Goal: Information Seeking & Learning: Learn about a topic

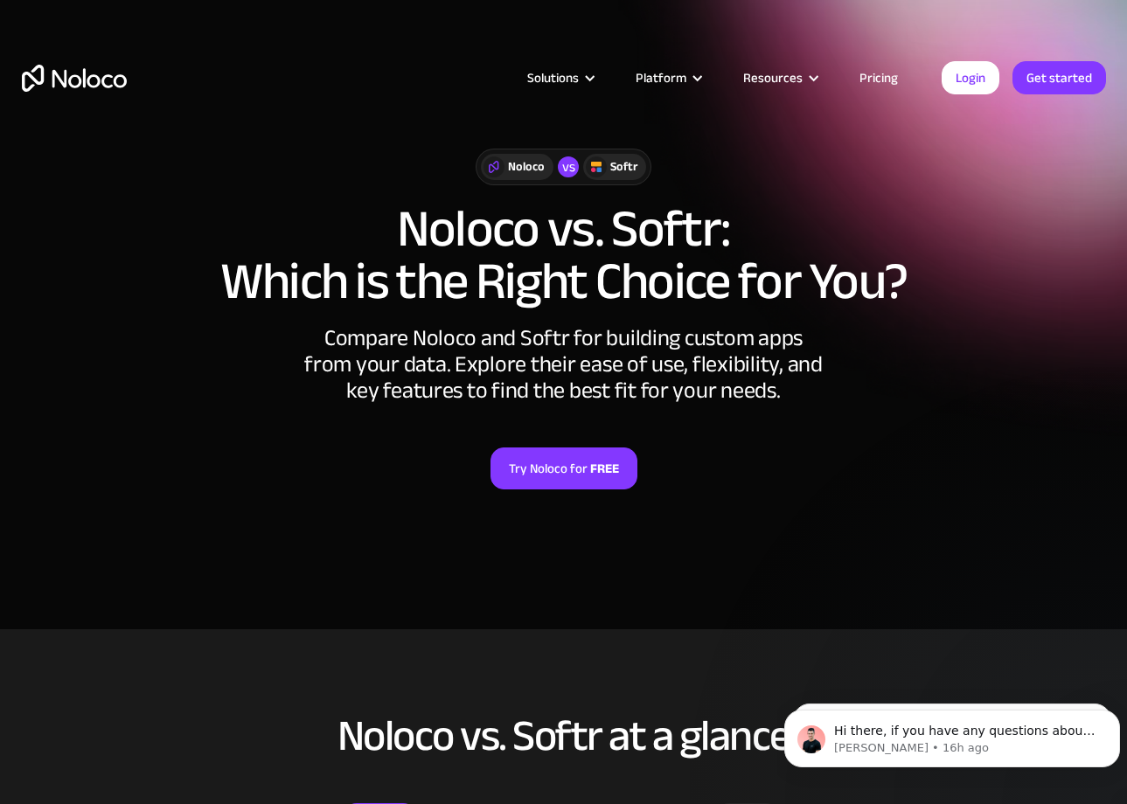
click at [884, 75] on link "Pricing" at bounding box center [879, 77] width 82 height 23
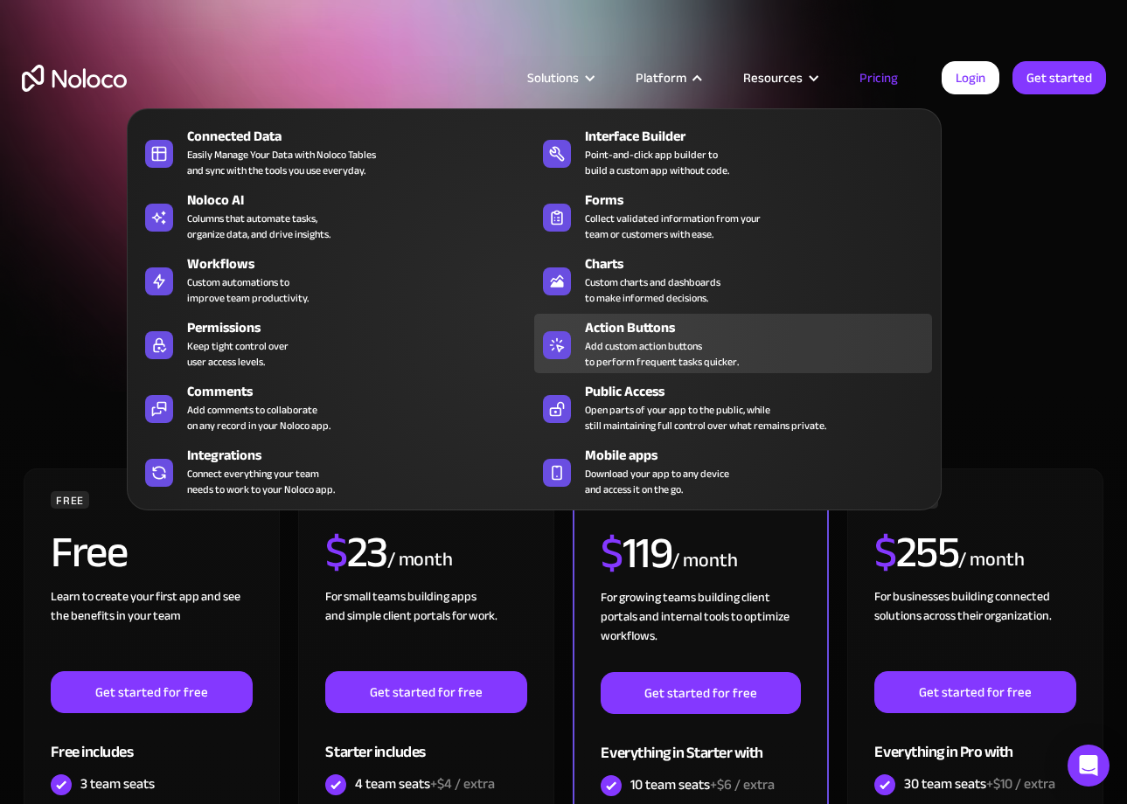
click at [751, 351] on div "Action Buttons Add custom action buttons to perform frequent tasks quicker." at bounding box center [754, 343] width 338 height 52
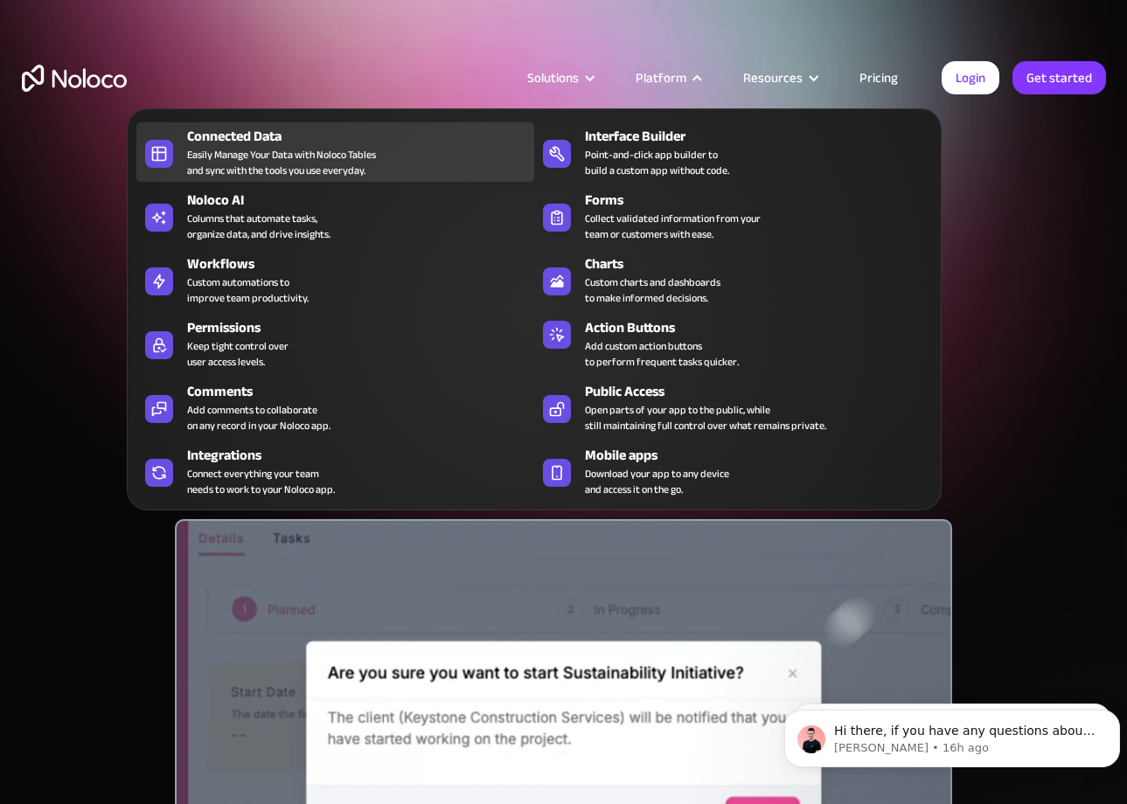
click at [329, 154] on div "Easily Manage Your Data with Noloco Tables and sync with the tools you use ever…" at bounding box center [281, 162] width 189 height 31
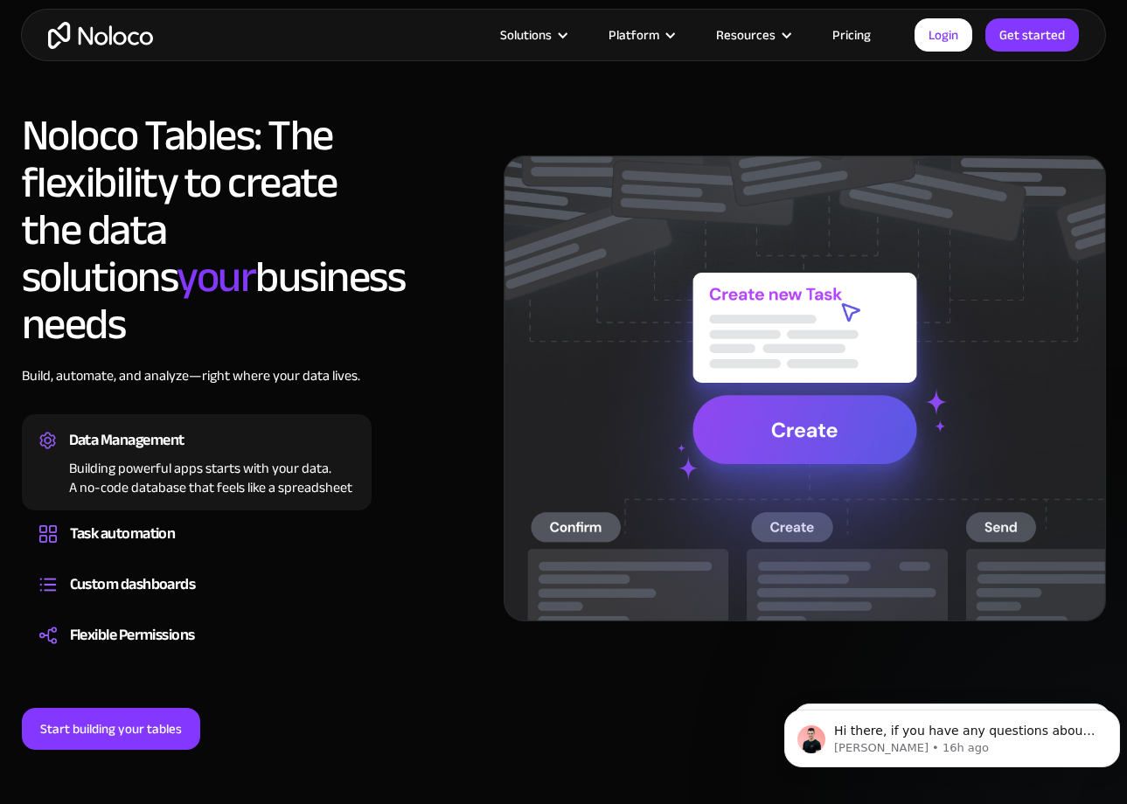
scroll to position [1224, 0]
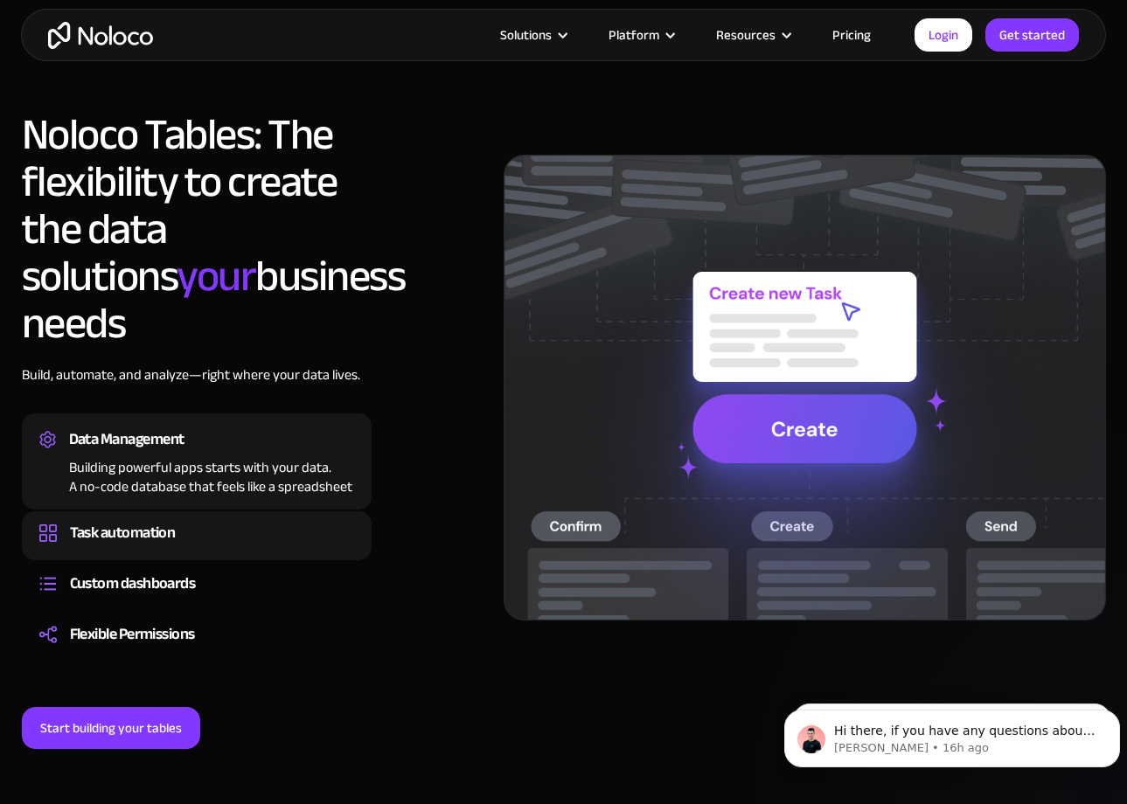
click at [151, 520] on div "Task automation" at bounding box center [123, 533] width 106 height 26
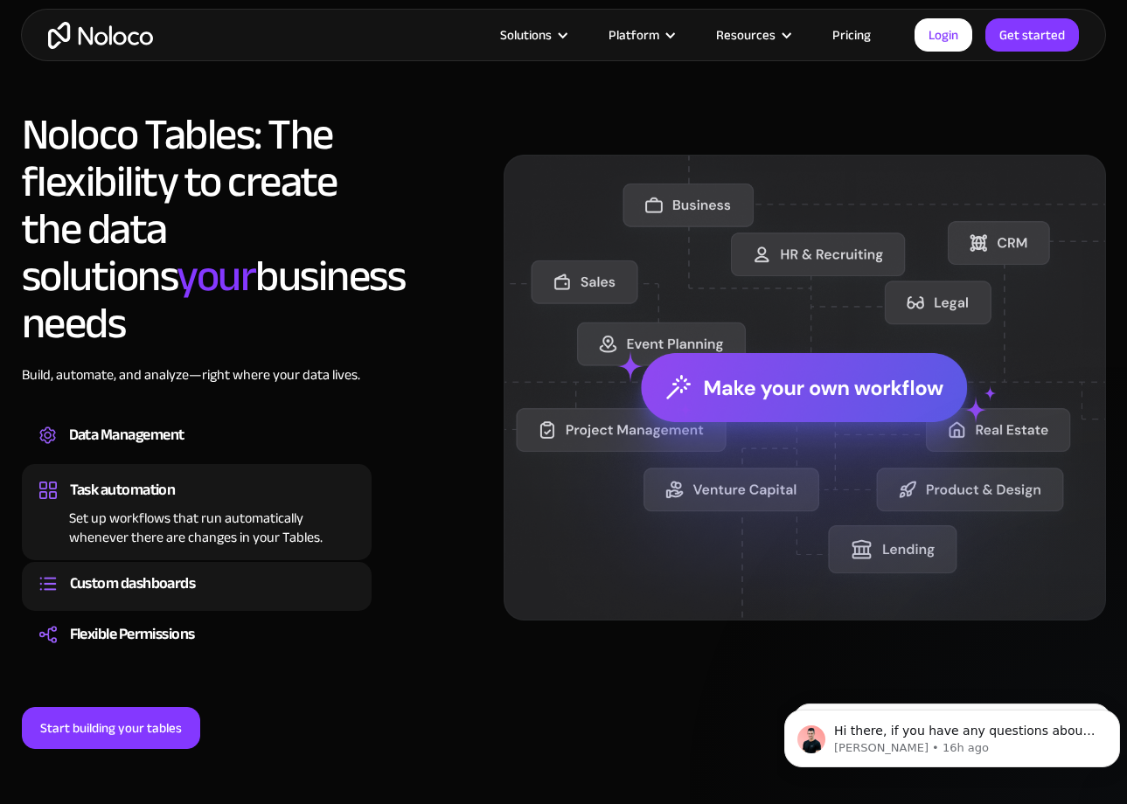
click at [145, 571] on div "Custom dashboards" at bounding box center [133, 584] width 126 height 26
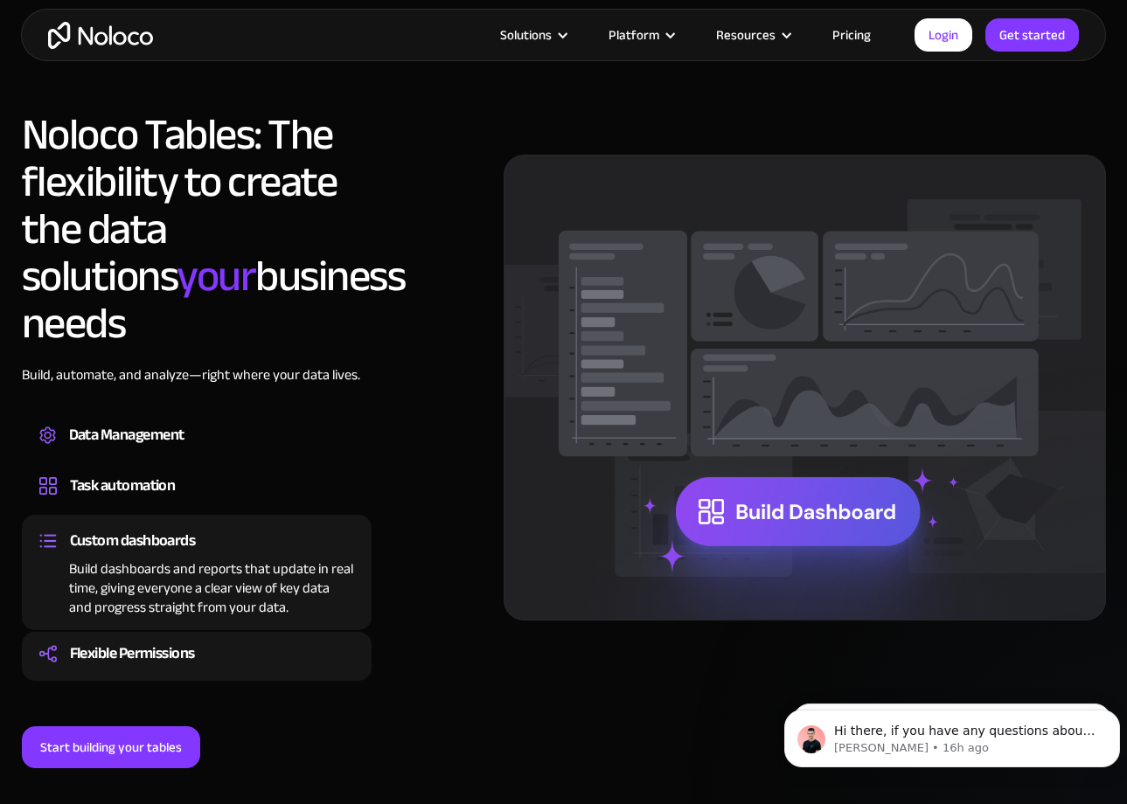
click at [143, 641] on div "Flexible Permissions" at bounding box center [132, 654] width 125 height 26
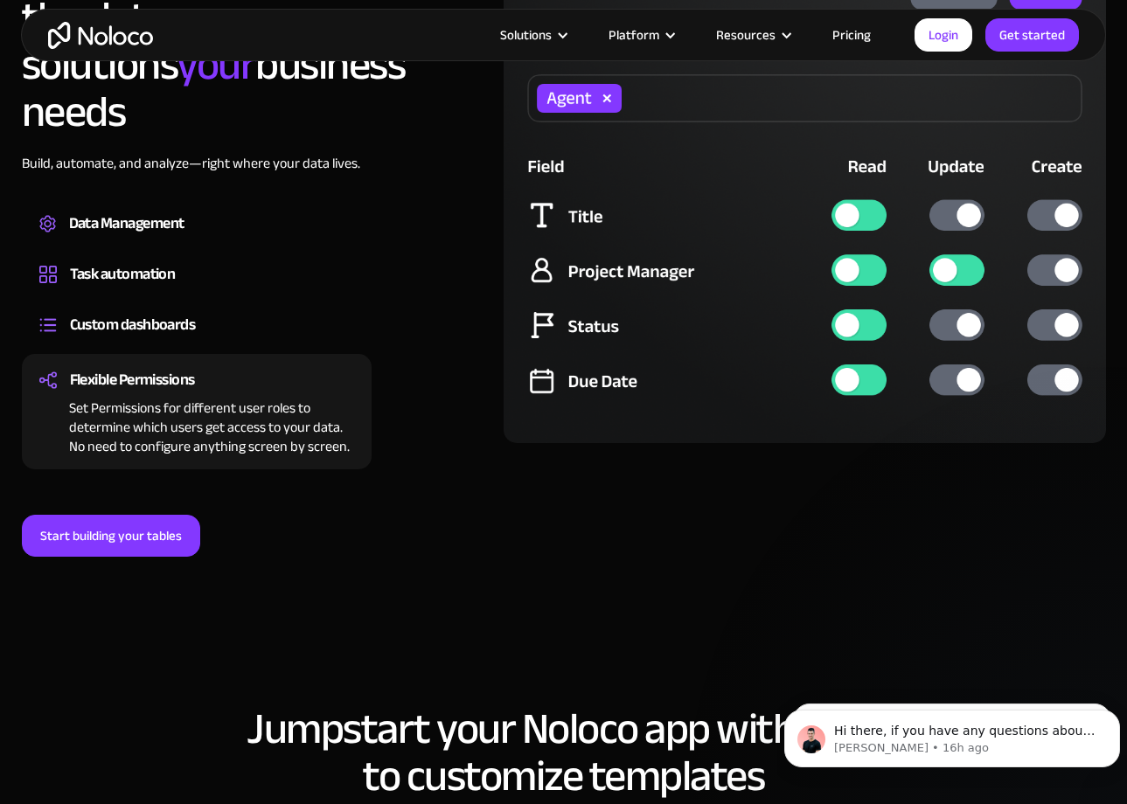
scroll to position [1486, 0]
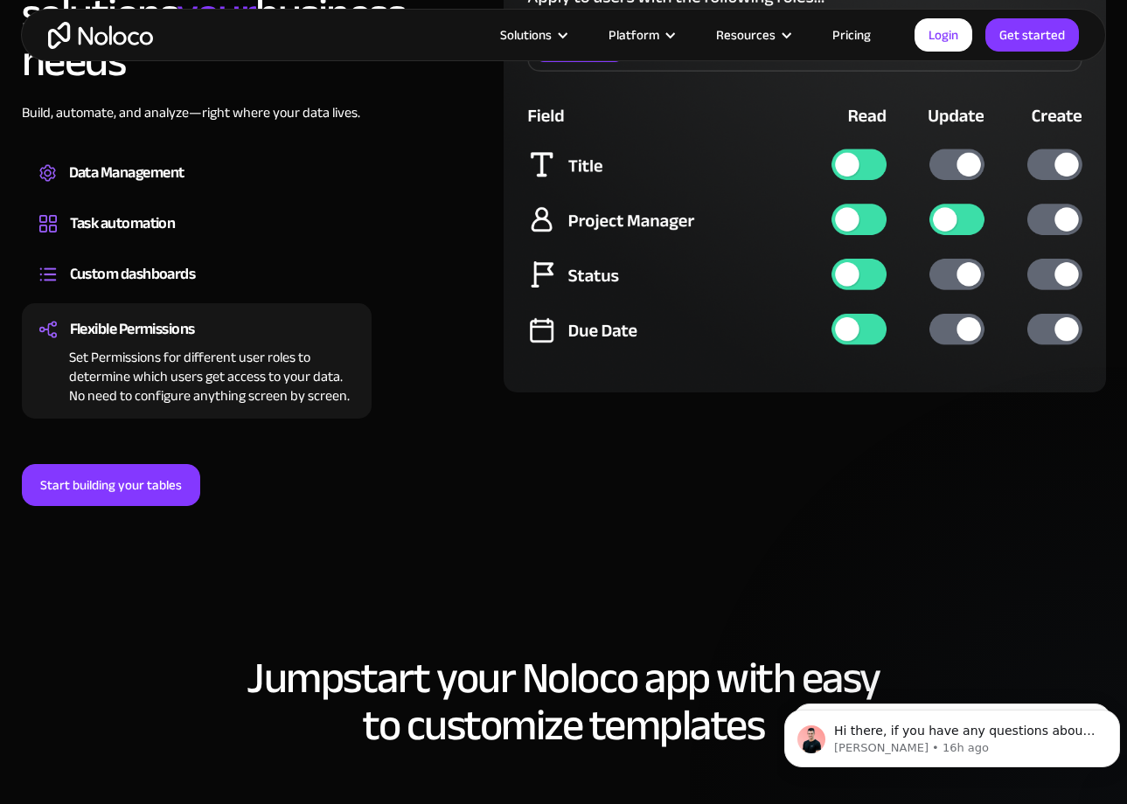
click at [853, 37] on link "Pricing" at bounding box center [851, 35] width 82 height 23
